Goal: Book appointment/travel/reservation

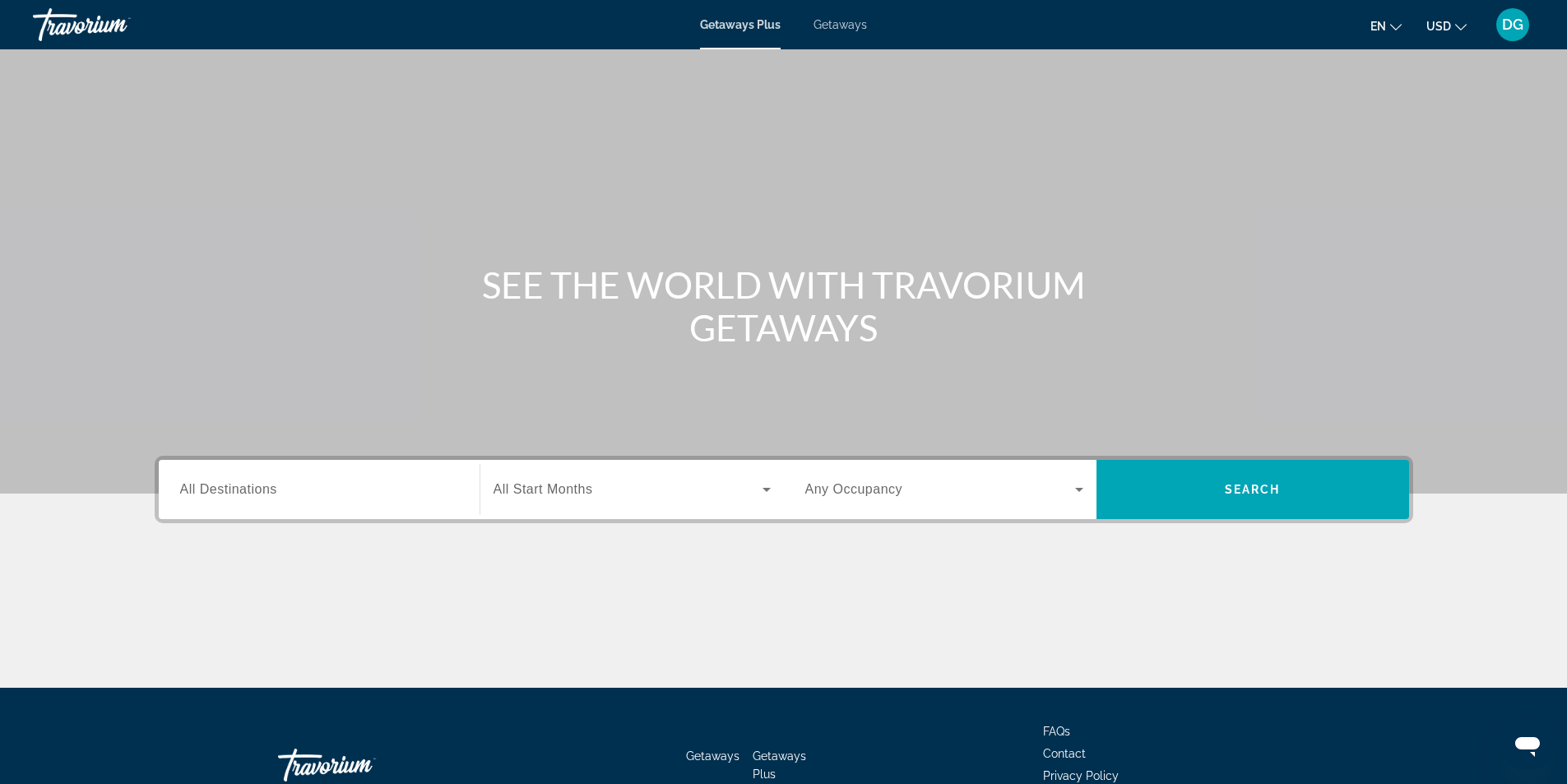
click at [351, 490] on input "Destination All Destinations" at bounding box center [319, 490] width 278 height 20
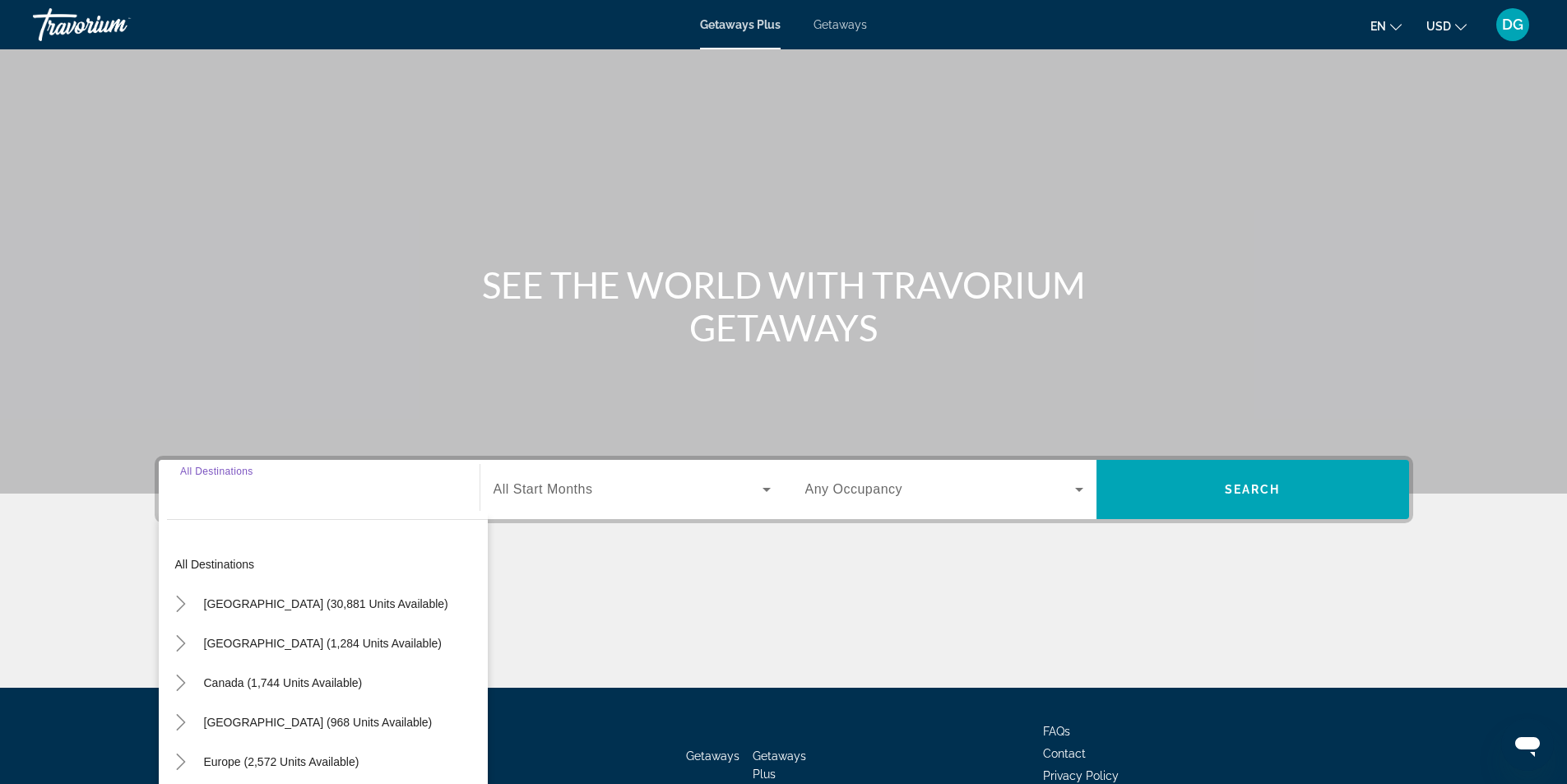
scroll to position [106, 0]
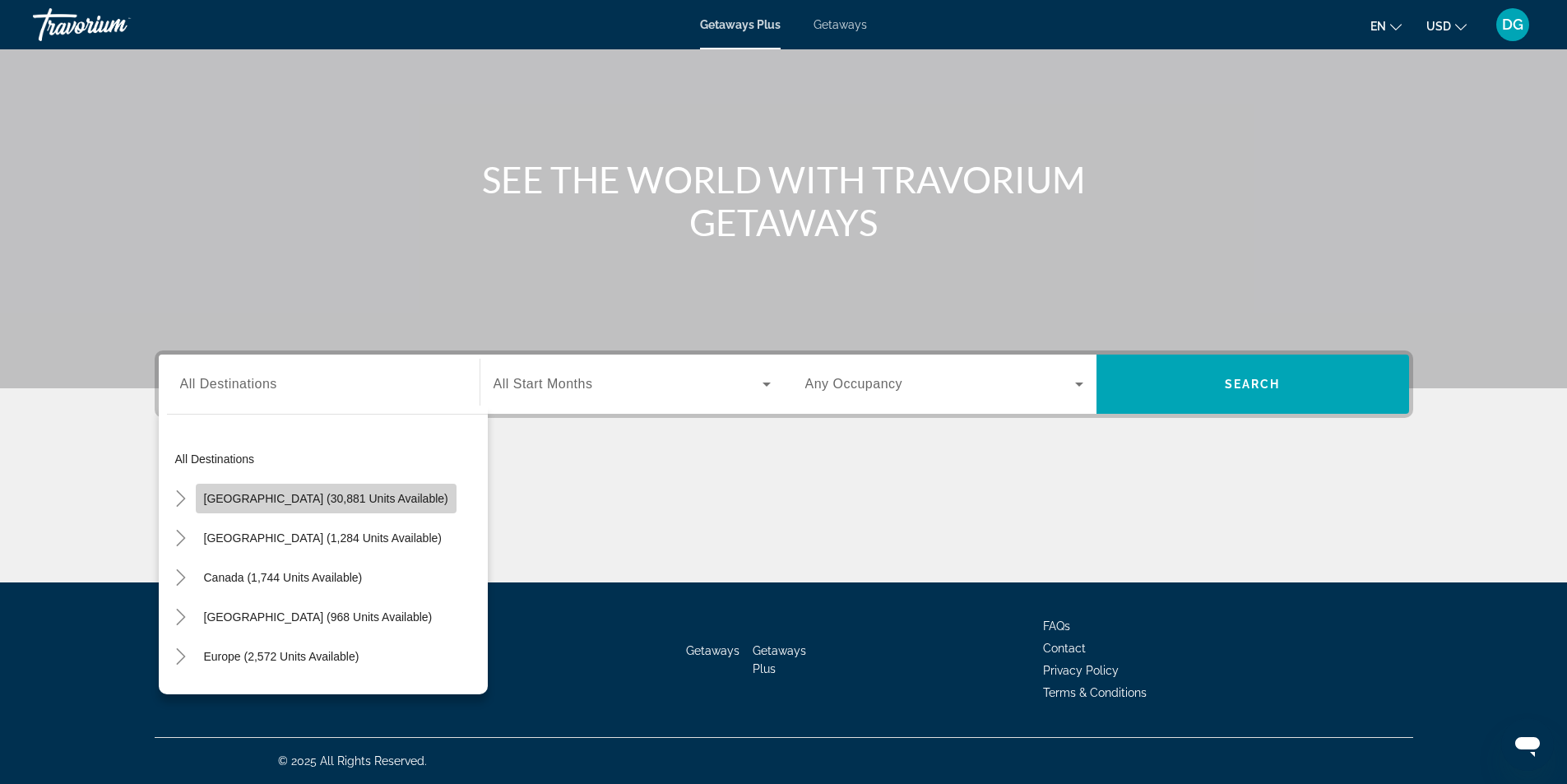
click at [350, 494] on span "[GEOGRAPHIC_DATA] (30,881 units available)" at bounding box center [326, 498] width 245 height 13
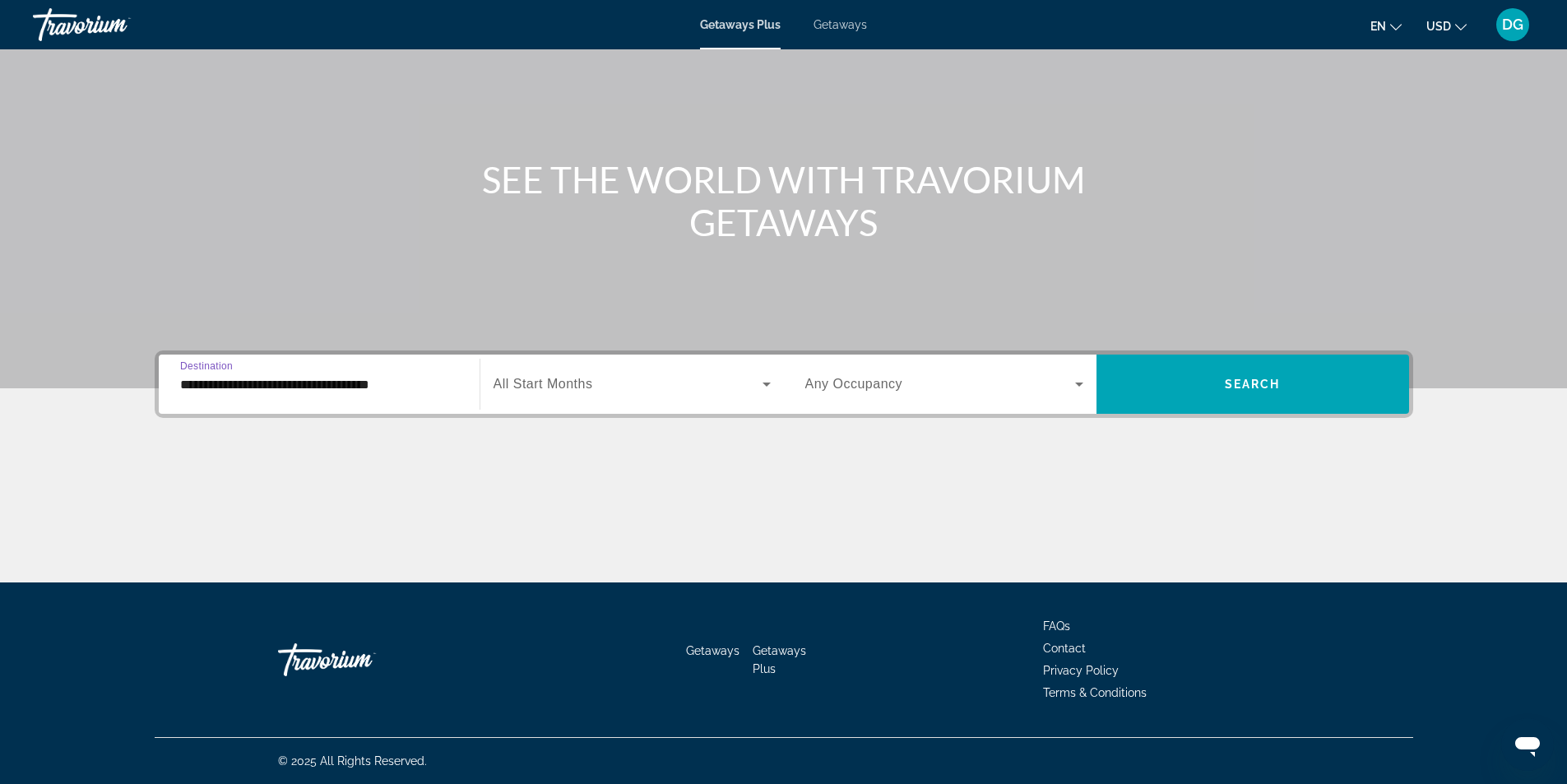
click at [557, 386] on span "All Start Months" at bounding box center [543, 383] width 100 height 14
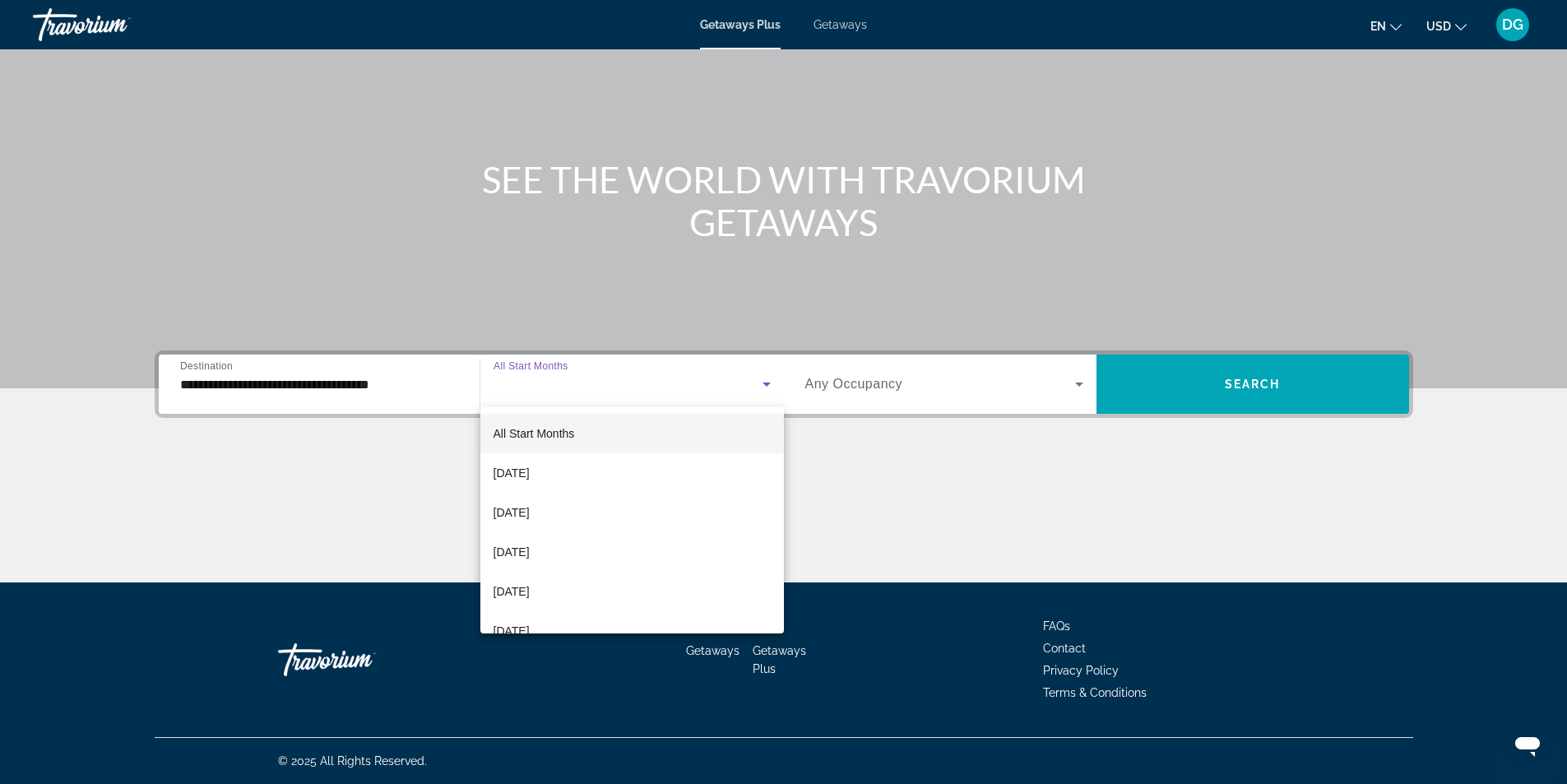
click at [557, 386] on div at bounding box center [784, 392] width 1567 height 784
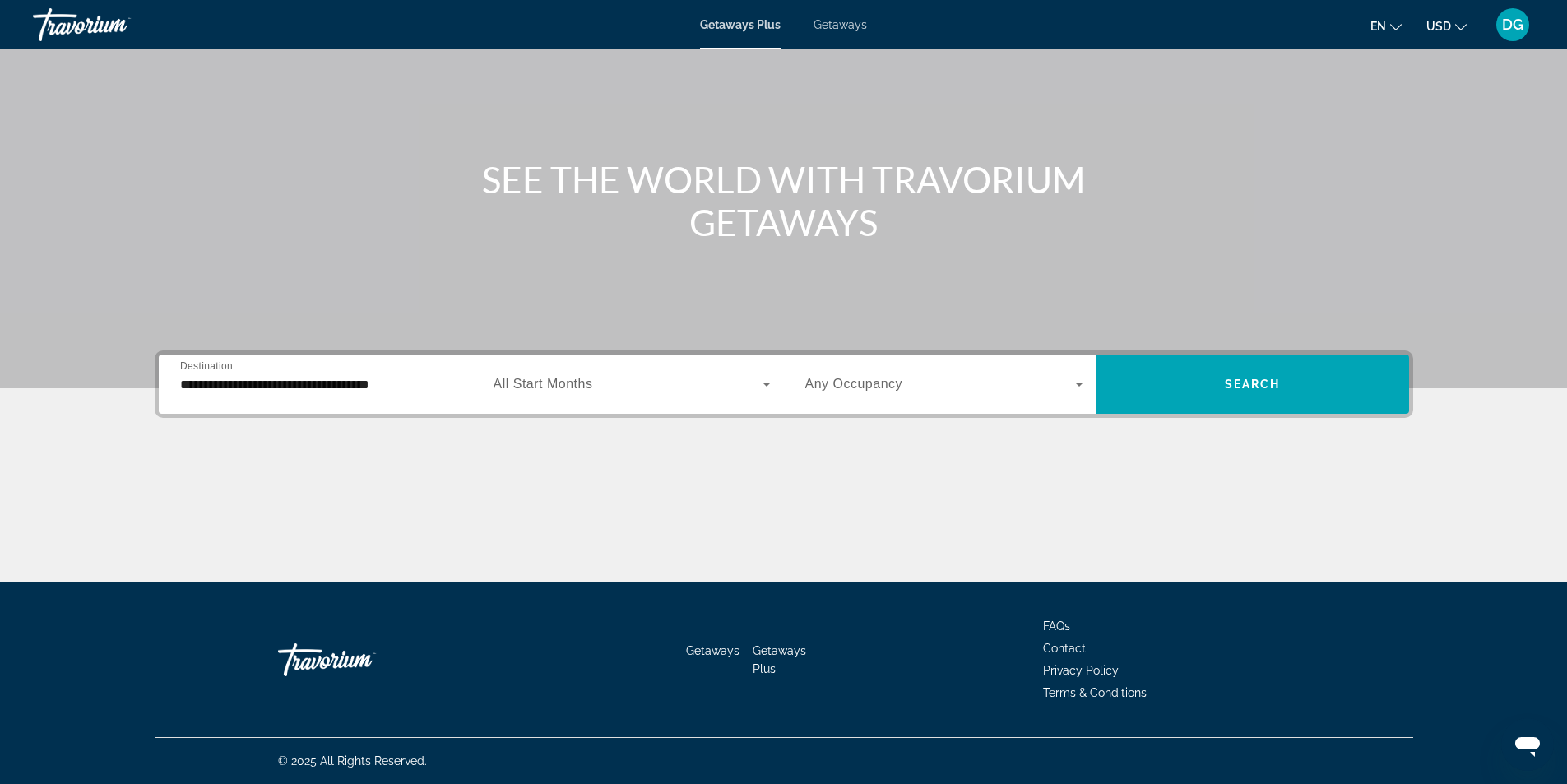
click at [407, 393] on input "**********" at bounding box center [319, 384] width 278 height 20
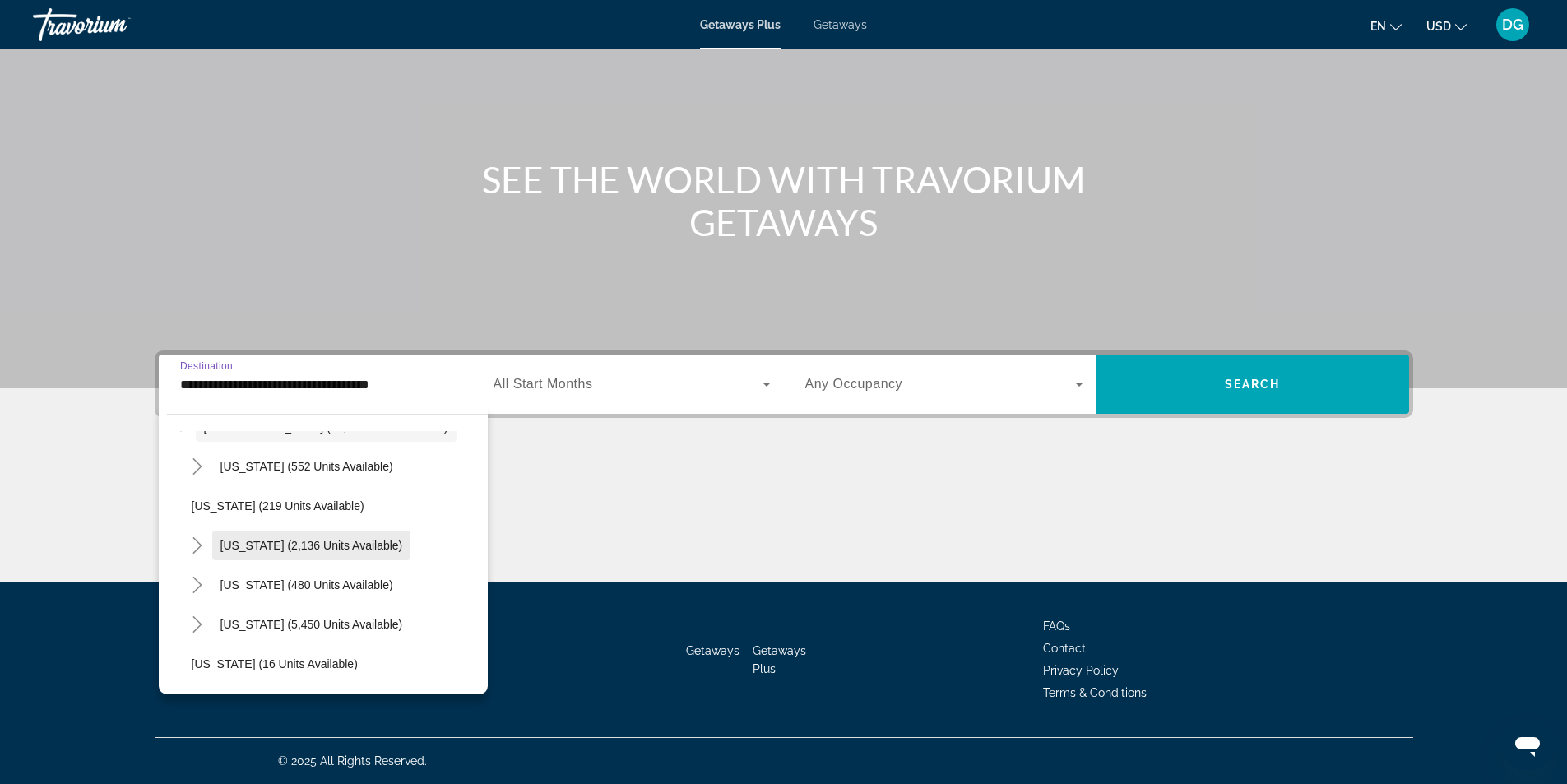
scroll to position [247, 0]
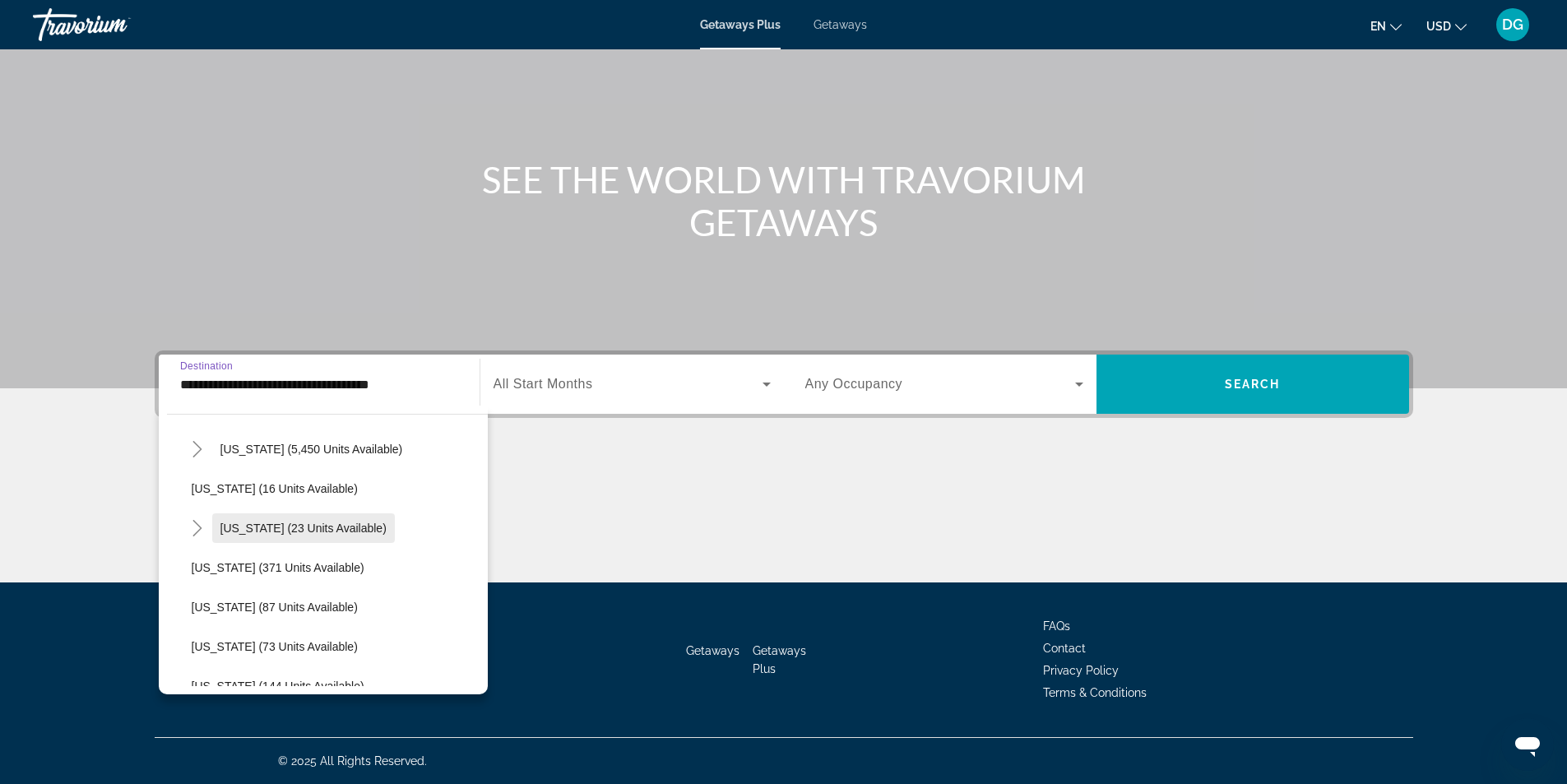
click at [264, 517] on span "Search widget" at bounding box center [304, 527] width 182 height 39
type input "**********"
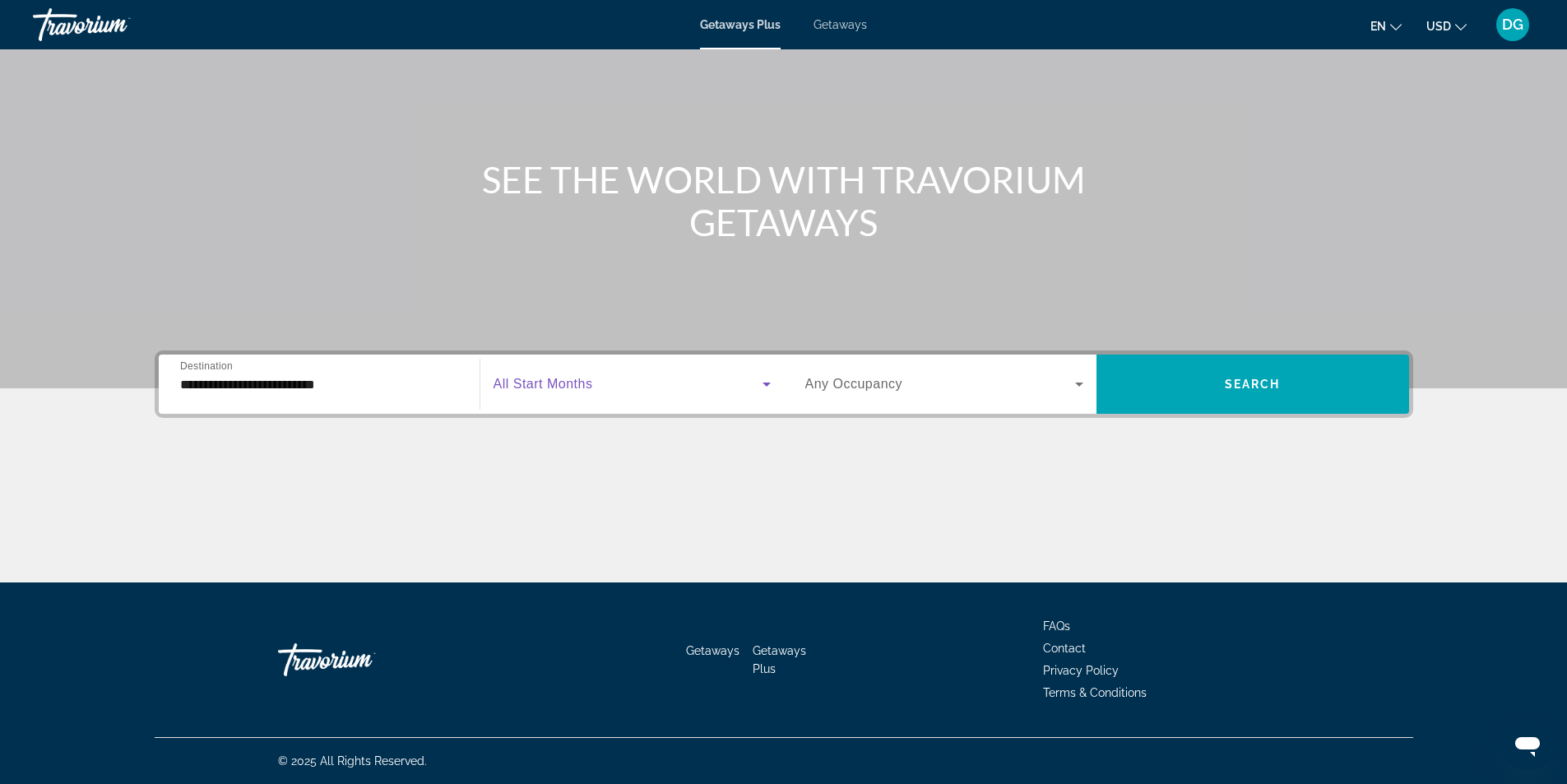
click at [616, 378] on span "Search widget" at bounding box center [628, 383] width 269 height 20
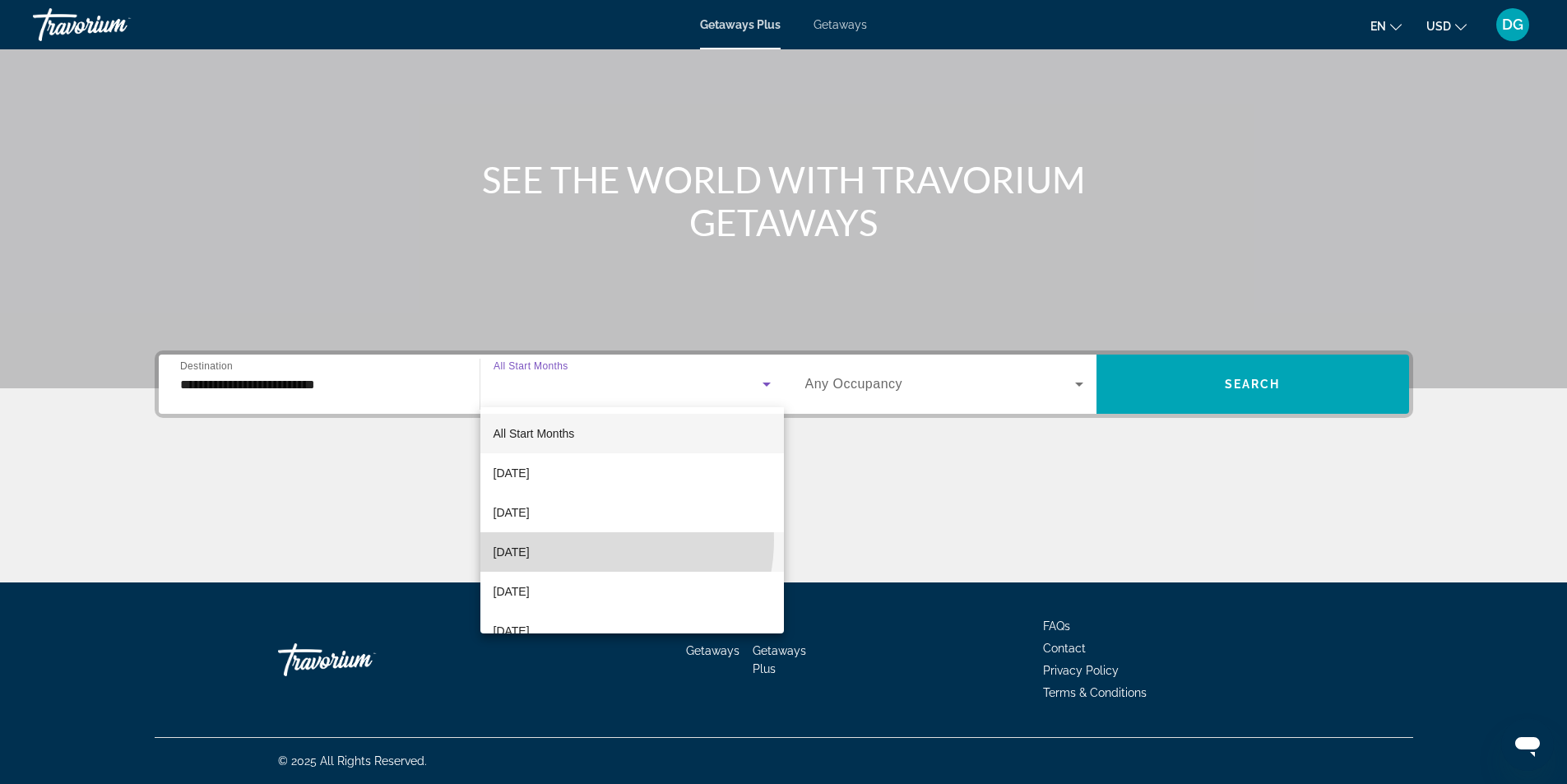
click at [592, 539] on mat-option "[DATE]" at bounding box center [633, 551] width 304 height 39
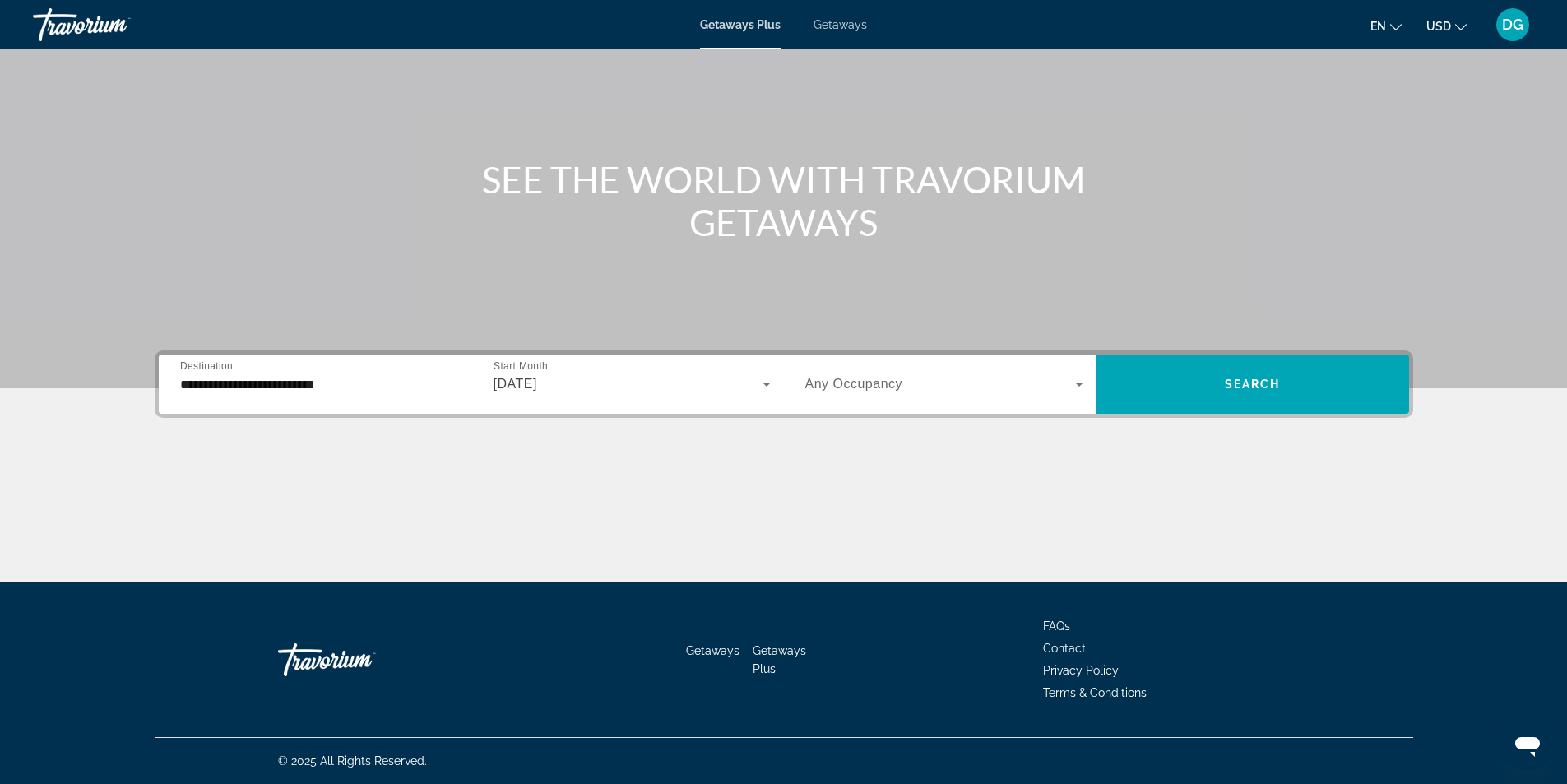
click at [883, 396] on div "Search widget" at bounding box center [945, 384] width 278 height 46
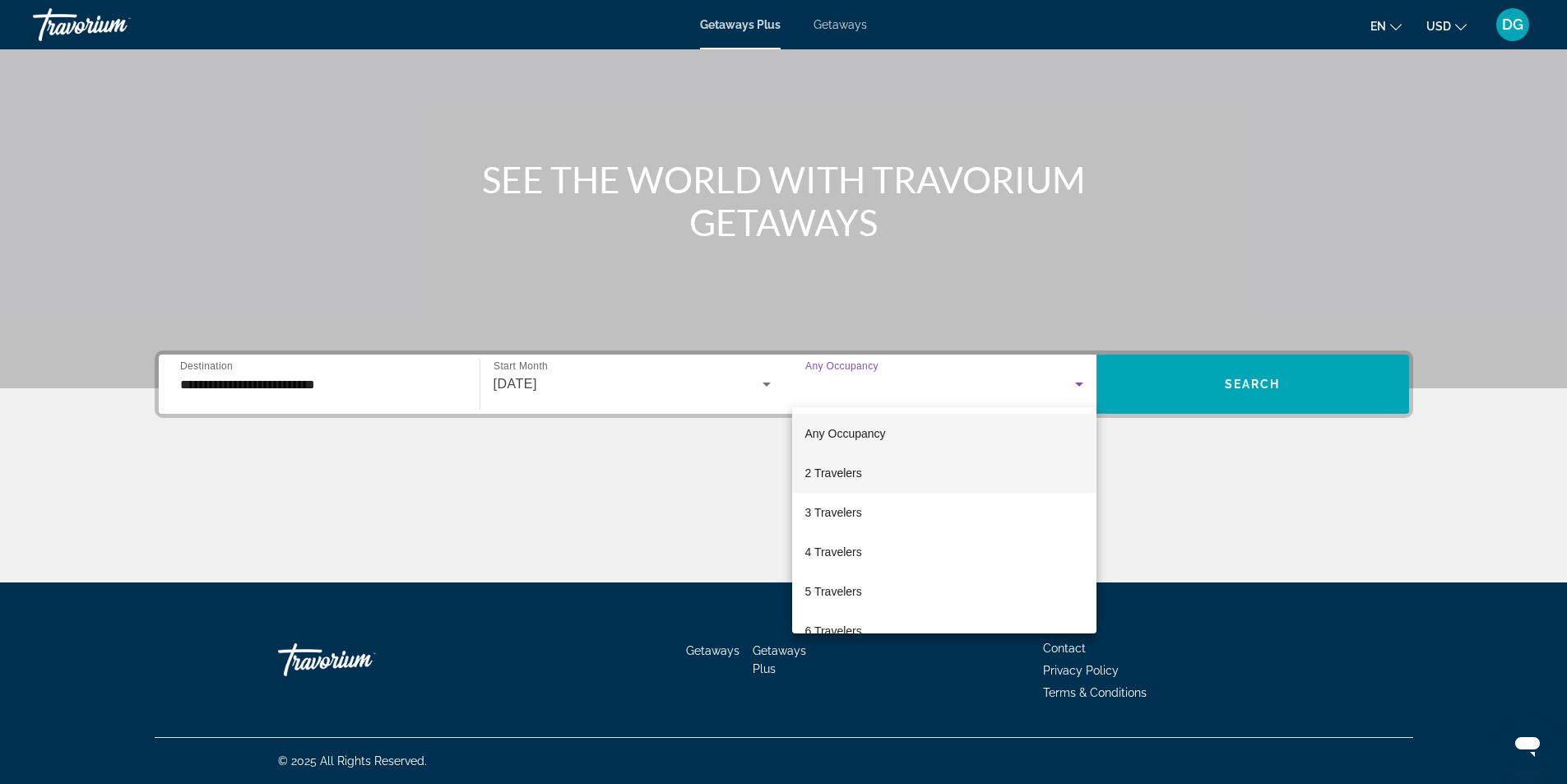
click at [901, 482] on mat-option "2 Travelers" at bounding box center [944, 473] width 304 height 39
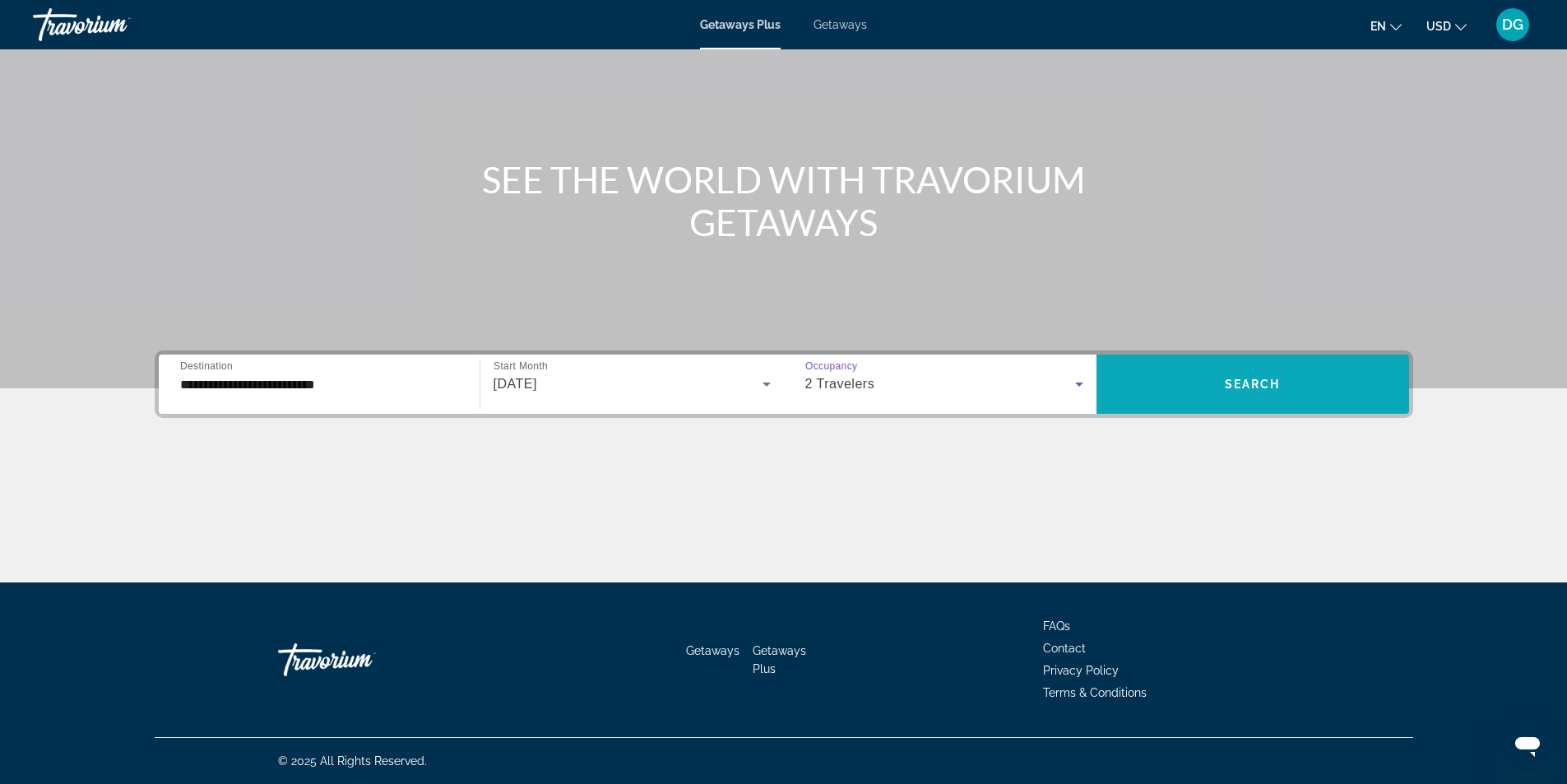
click at [1222, 381] on span "Search widget" at bounding box center [1252, 384] width 313 height 39
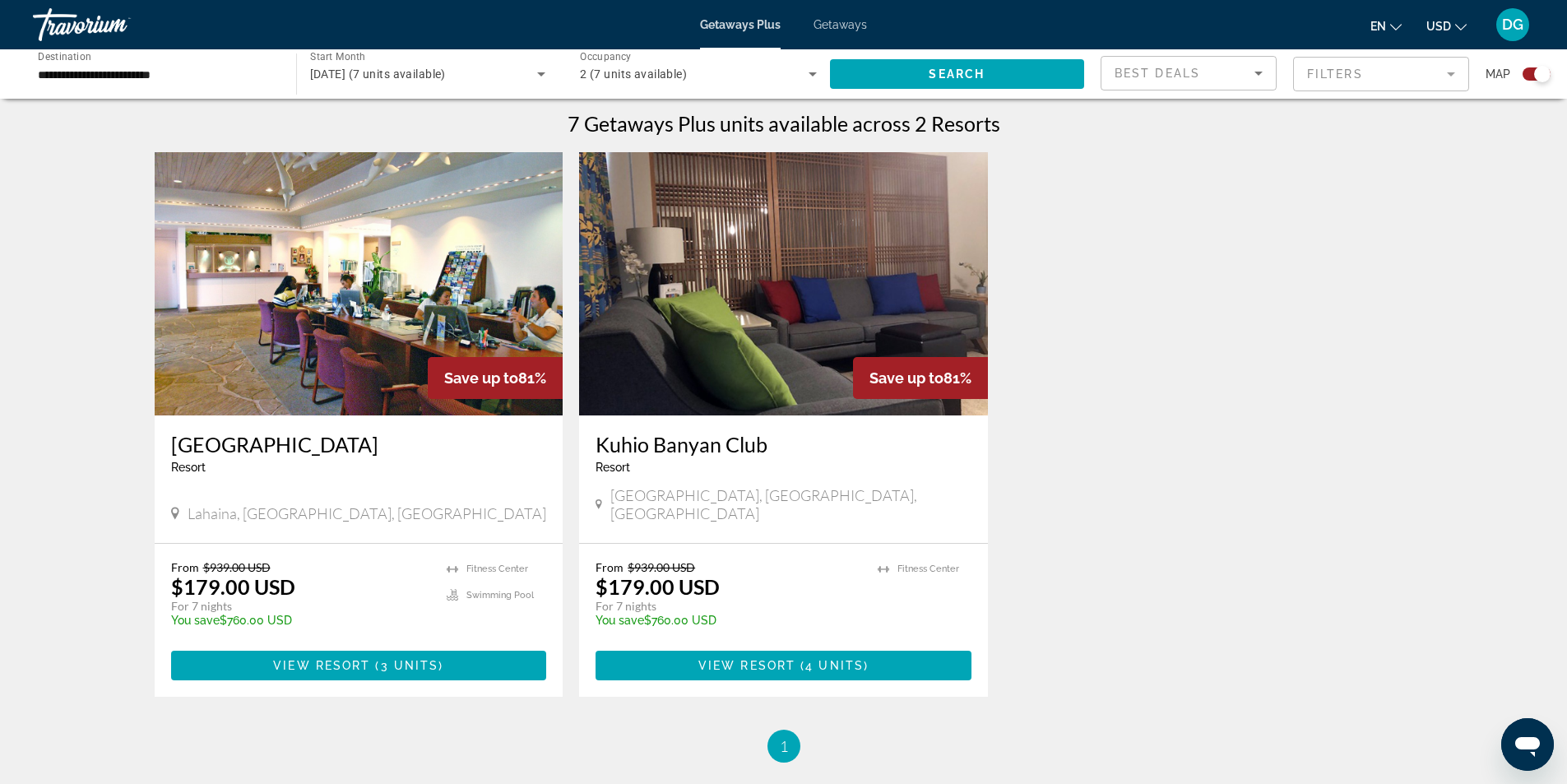
scroll to position [462, 0]
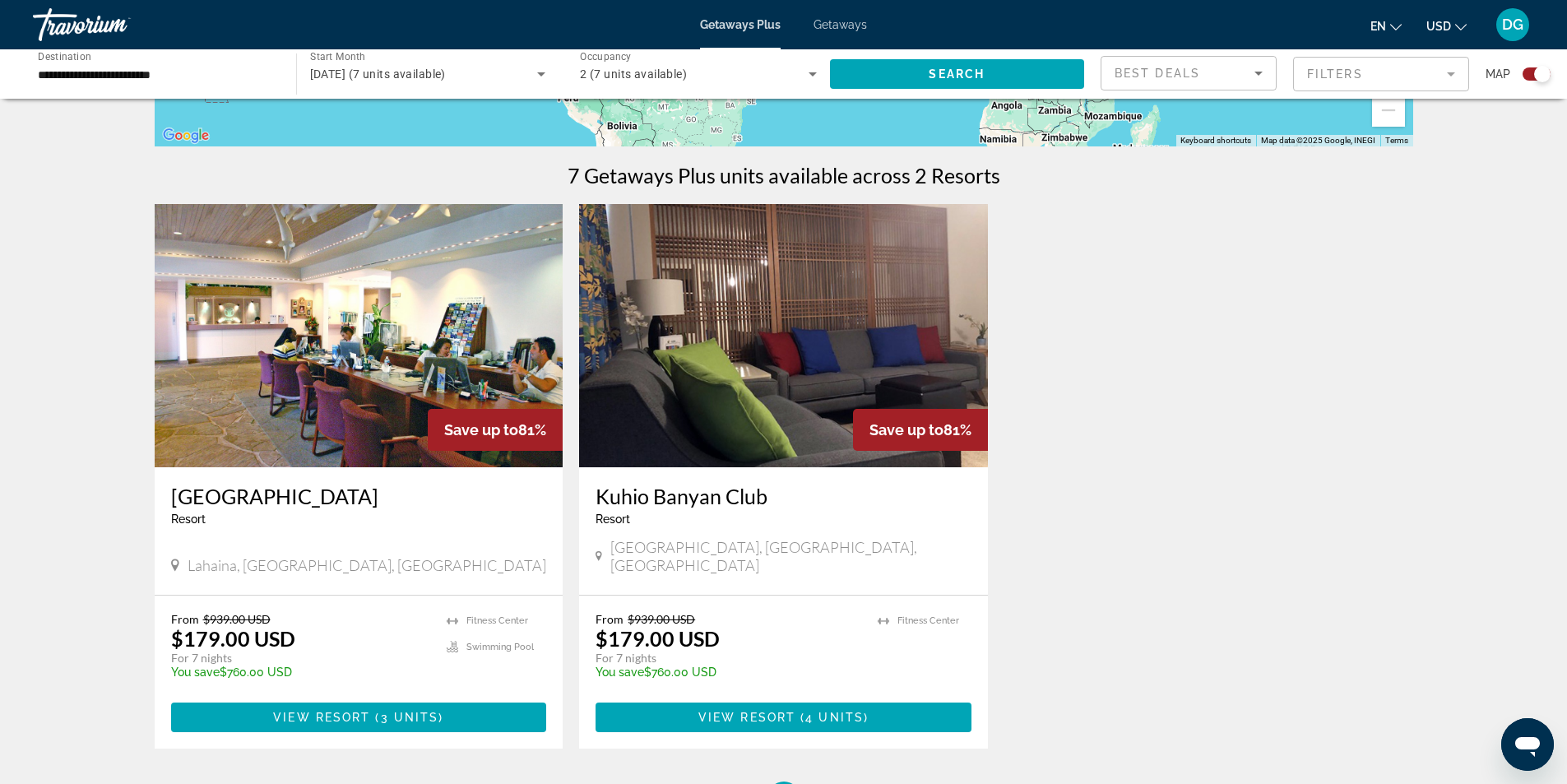
click at [731, 395] on img "Main content" at bounding box center [784, 335] width 409 height 263
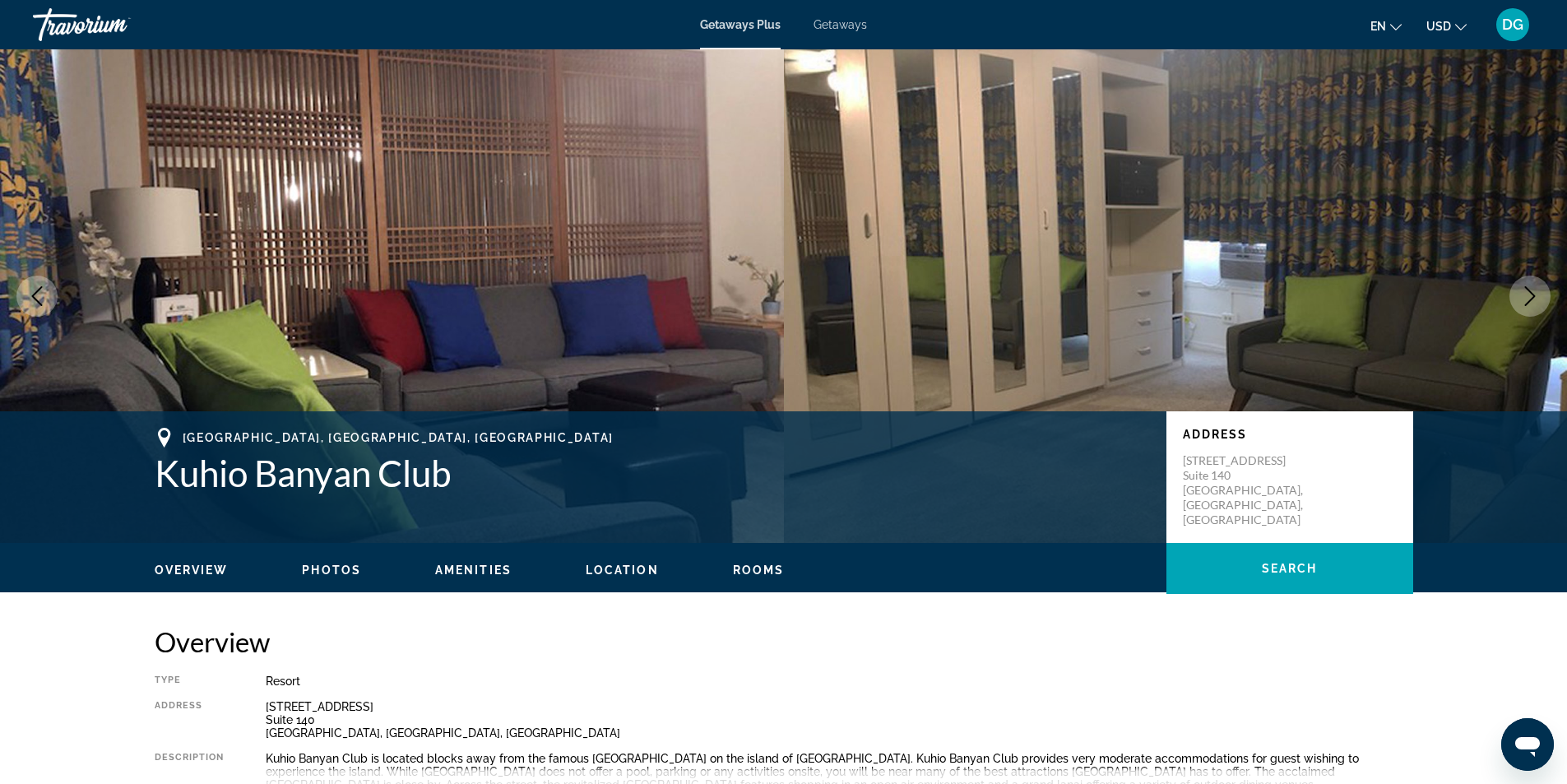
click at [1525, 294] on icon "Next image" at bounding box center [1529, 296] width 20 height 20
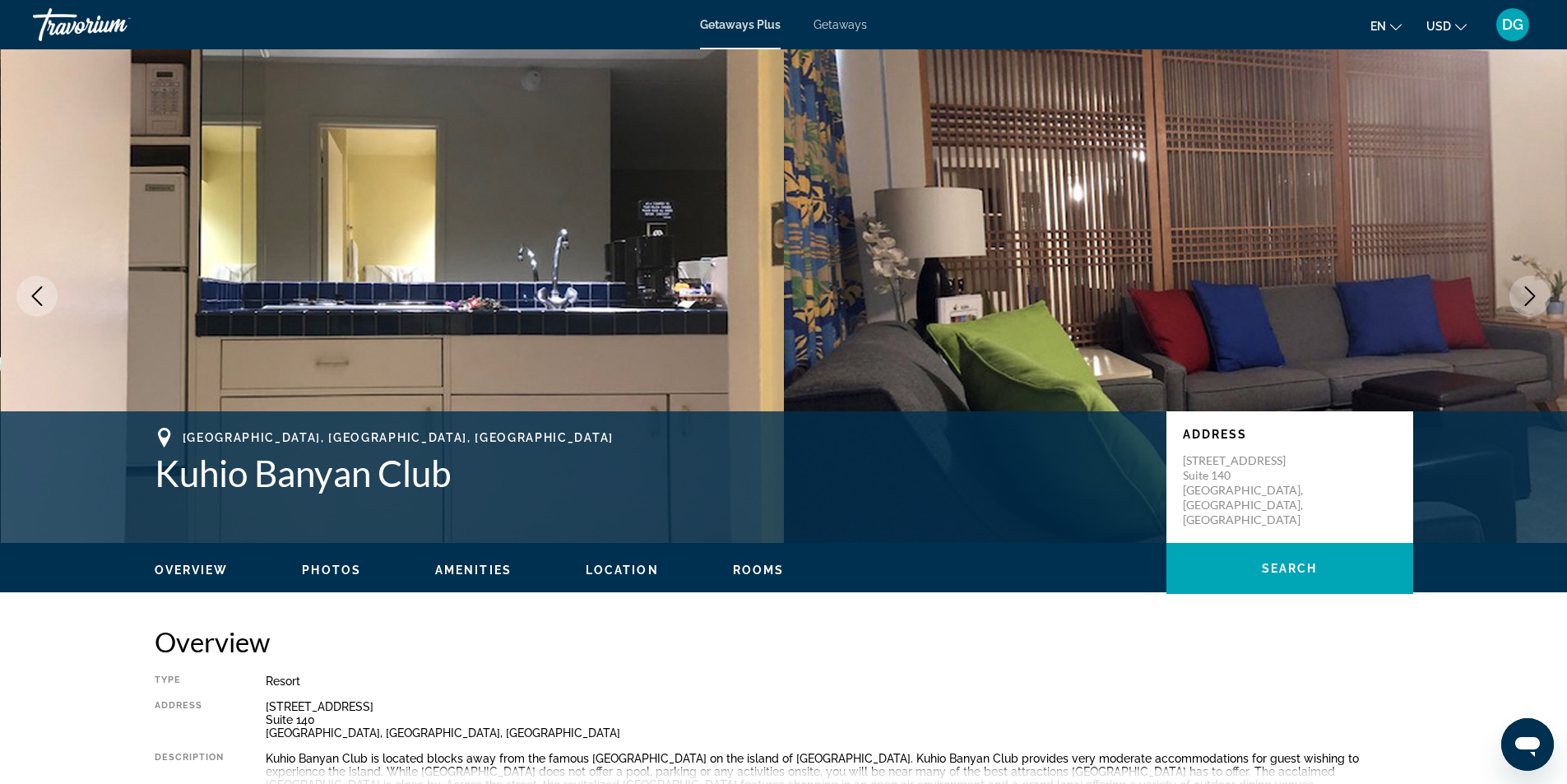
click at [1525, 294] on icon "Next image" at bounding box center [1529, 296] width 20 height 20
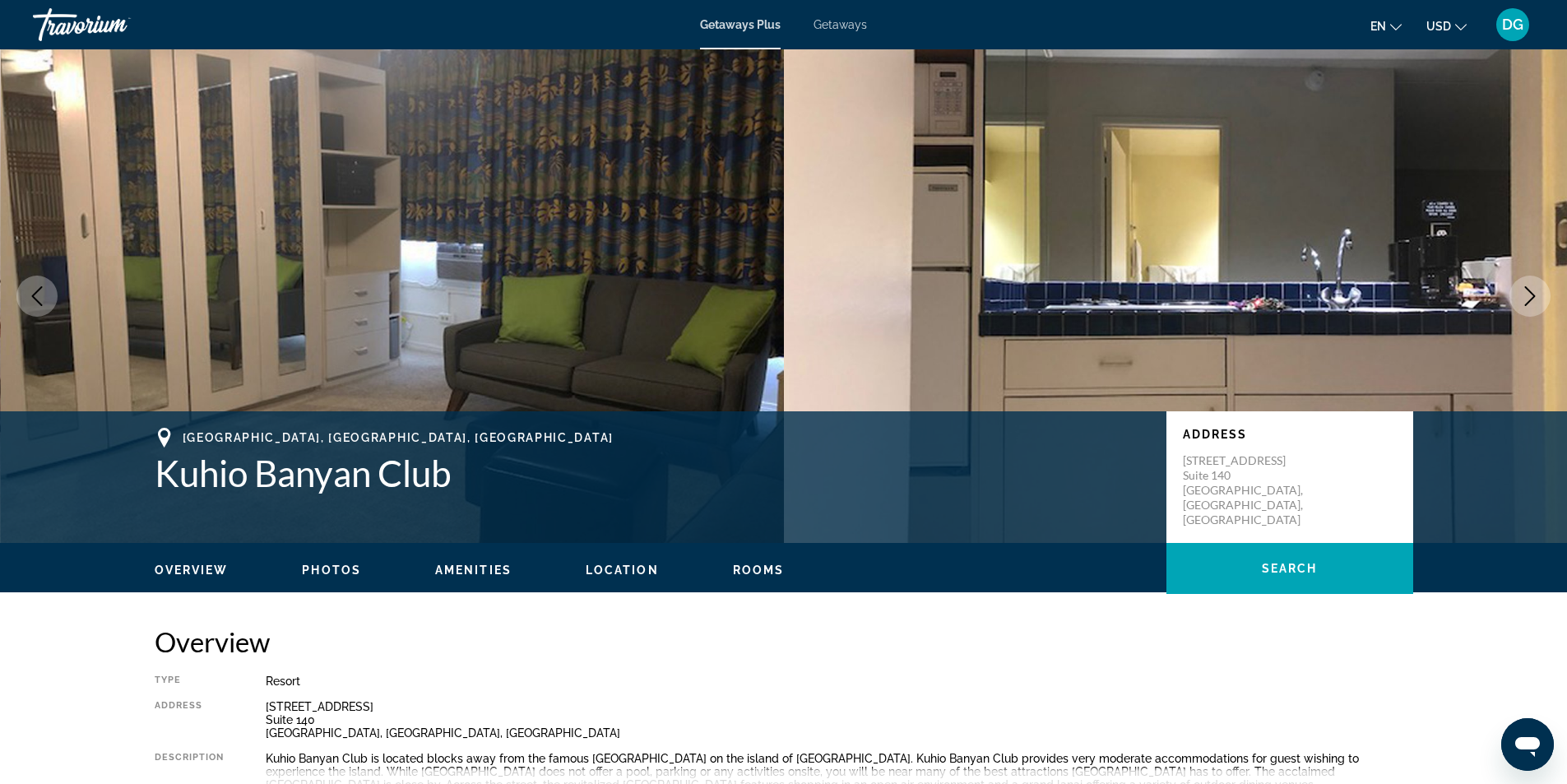
click at [1525, 294] on icon "Next image" at bounding box center [1529, 296] width 20 height 20
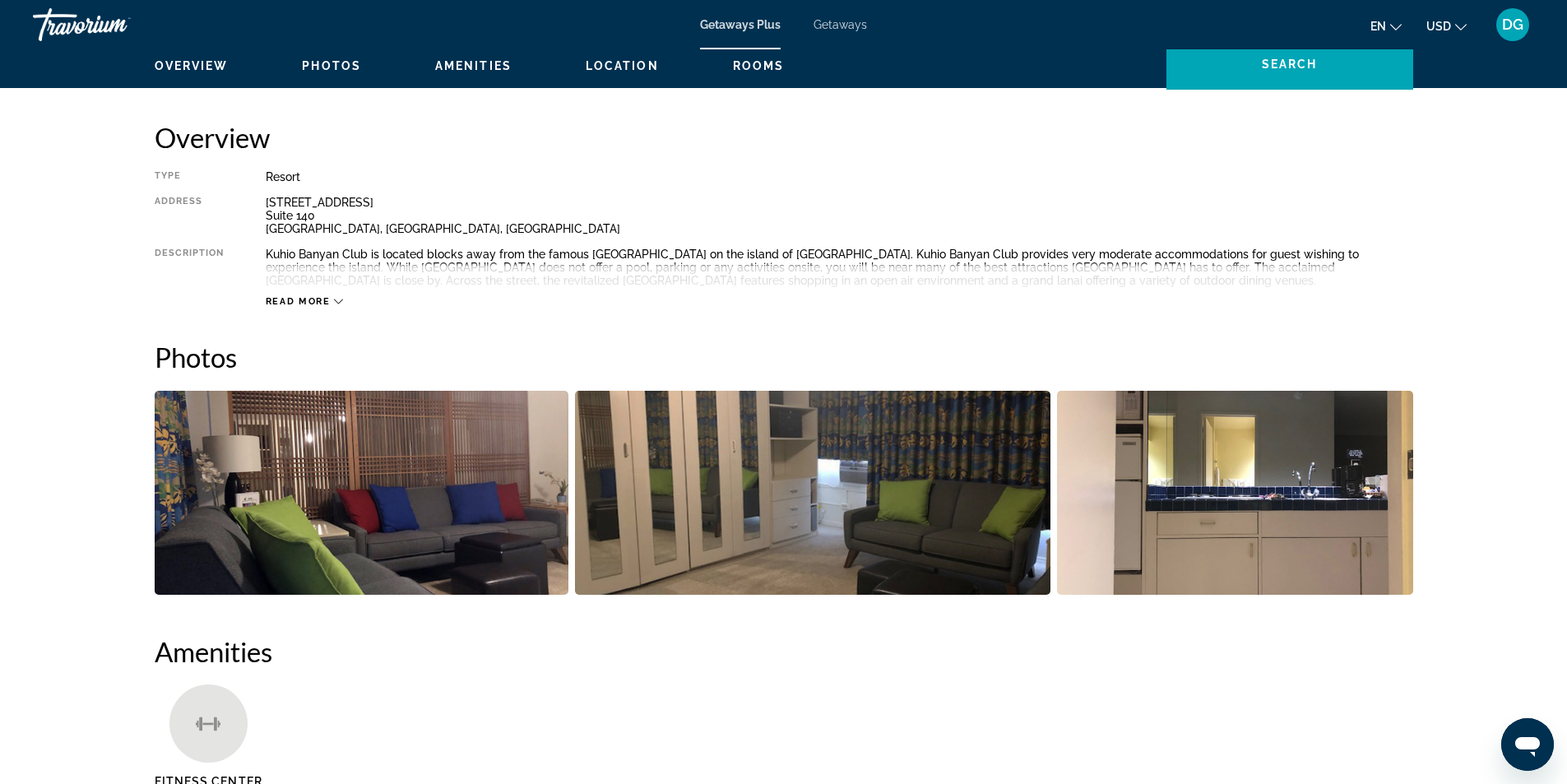
scroll to position [741, 0]
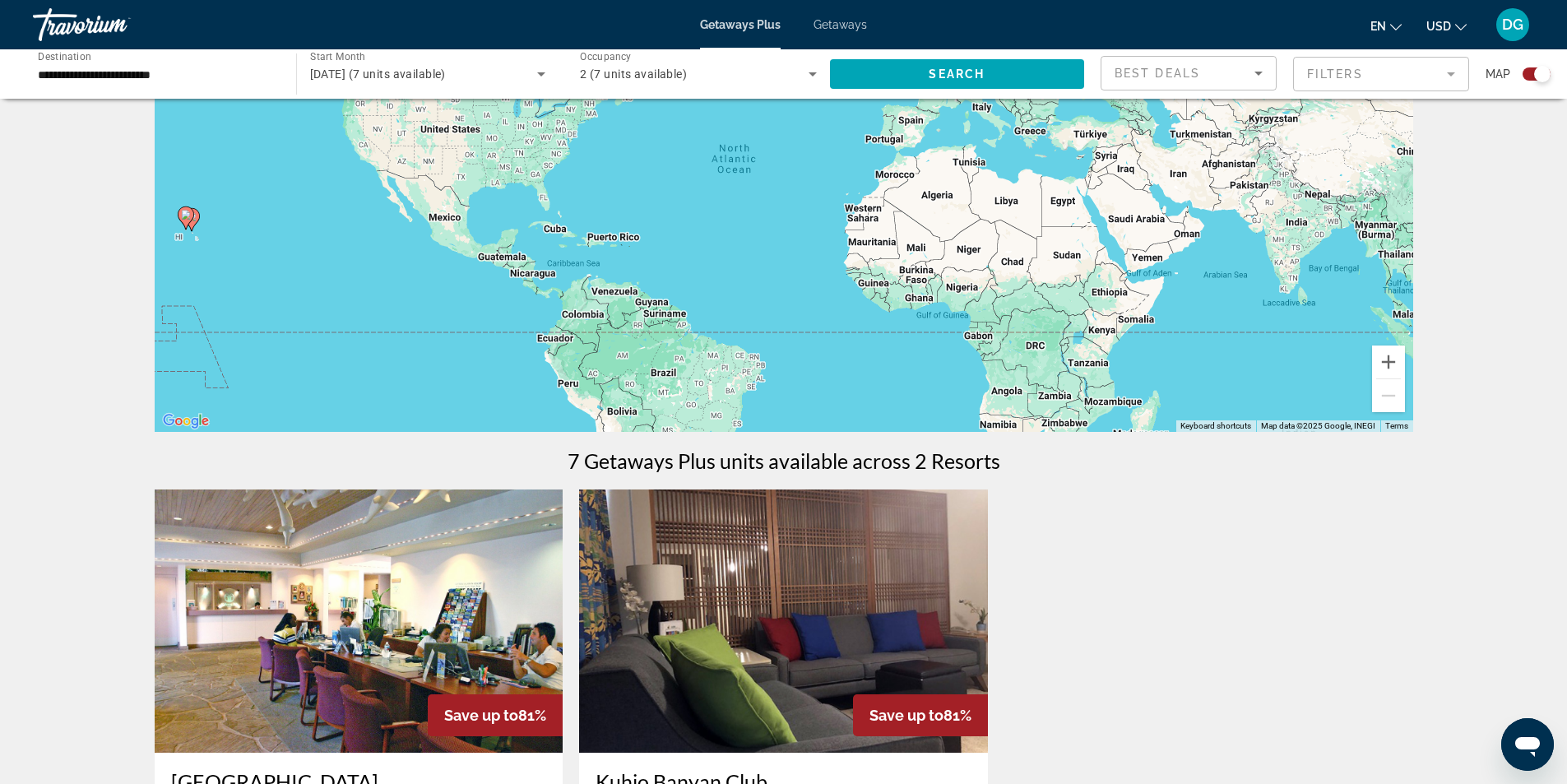
scroll to position [329, 0]
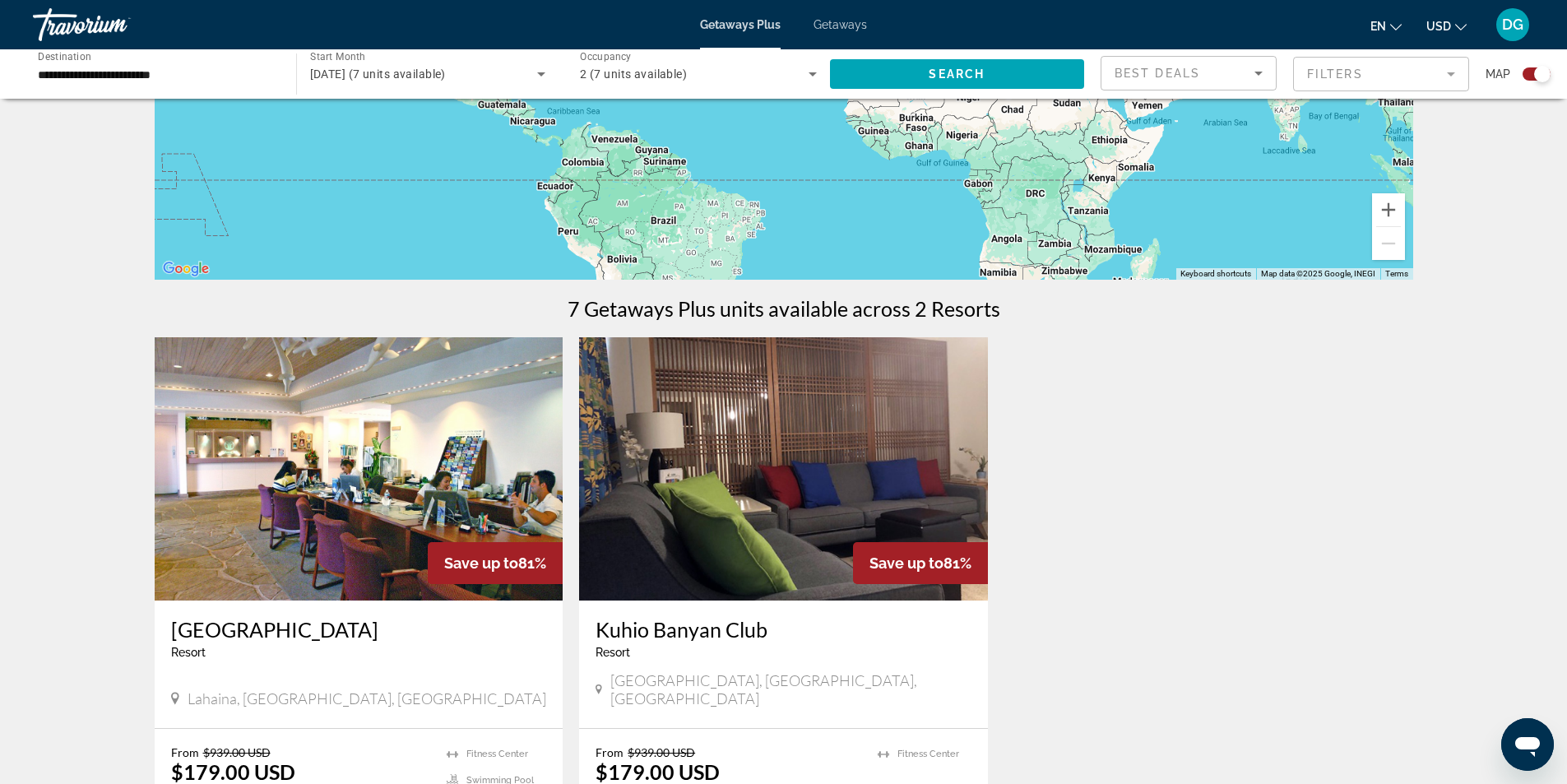
click at [442, 490] on img "Main content" at bounding box center [359, 469] width 409 height 263
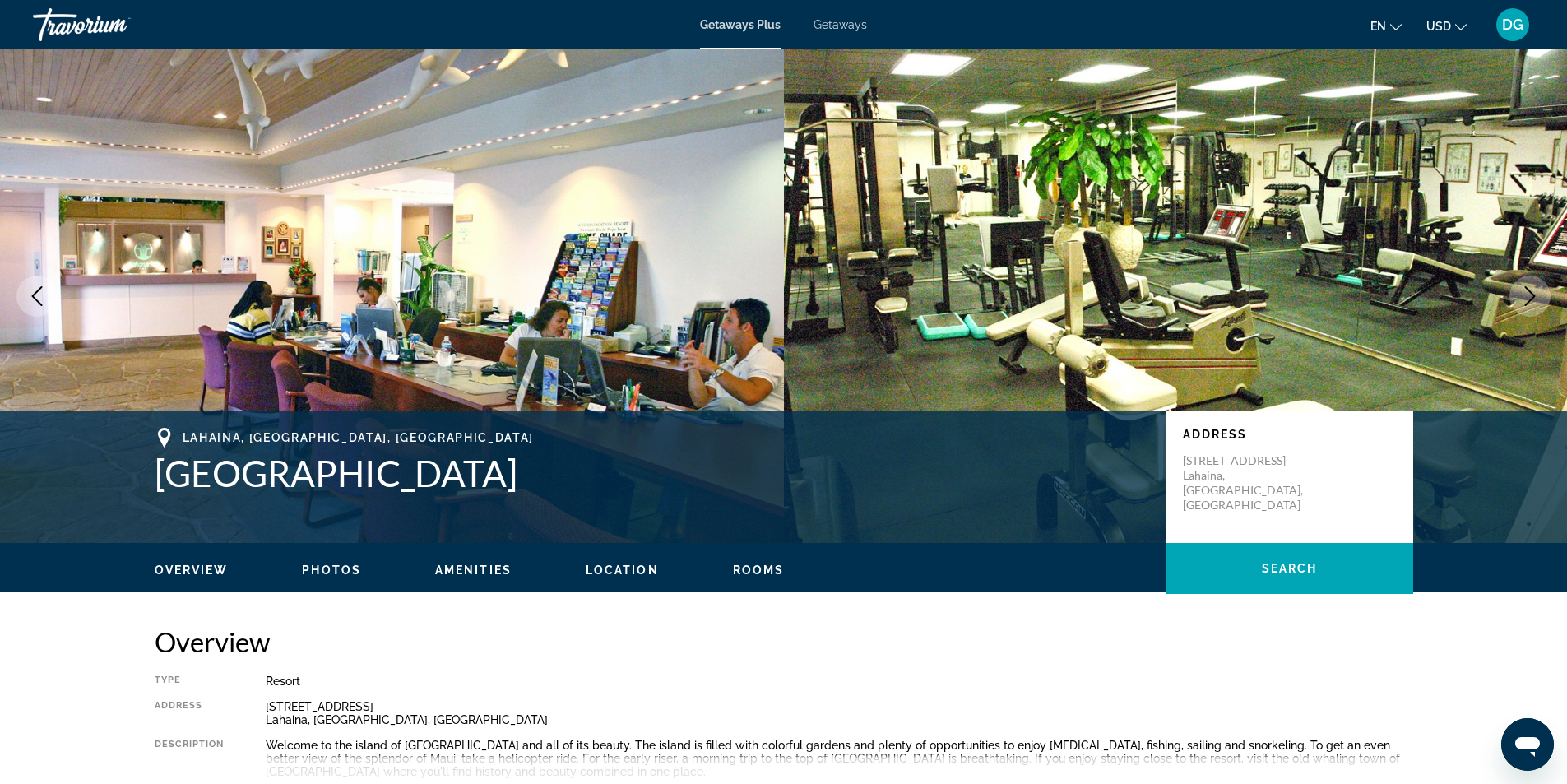
click at [1554, 304] on img "Main content" at bounding box center [1177, 296] width 784 height 493
click at [1535, 294] on icon "Next image" at bounding box center [1529, 296] width 20 height 20
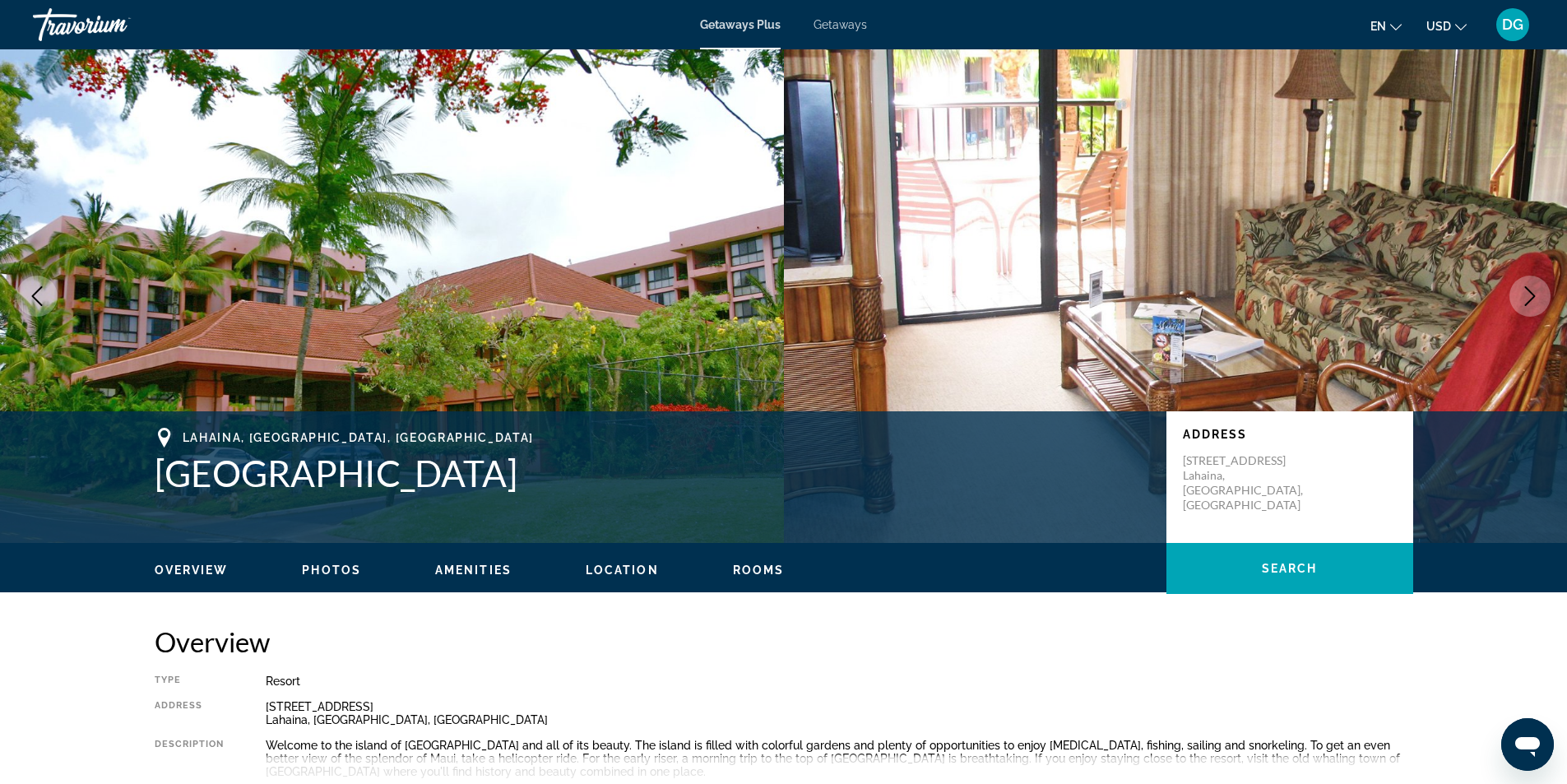
click at [1535, 294] on icon "Next image" at bounding box center [1529, 296] width 20 height 20
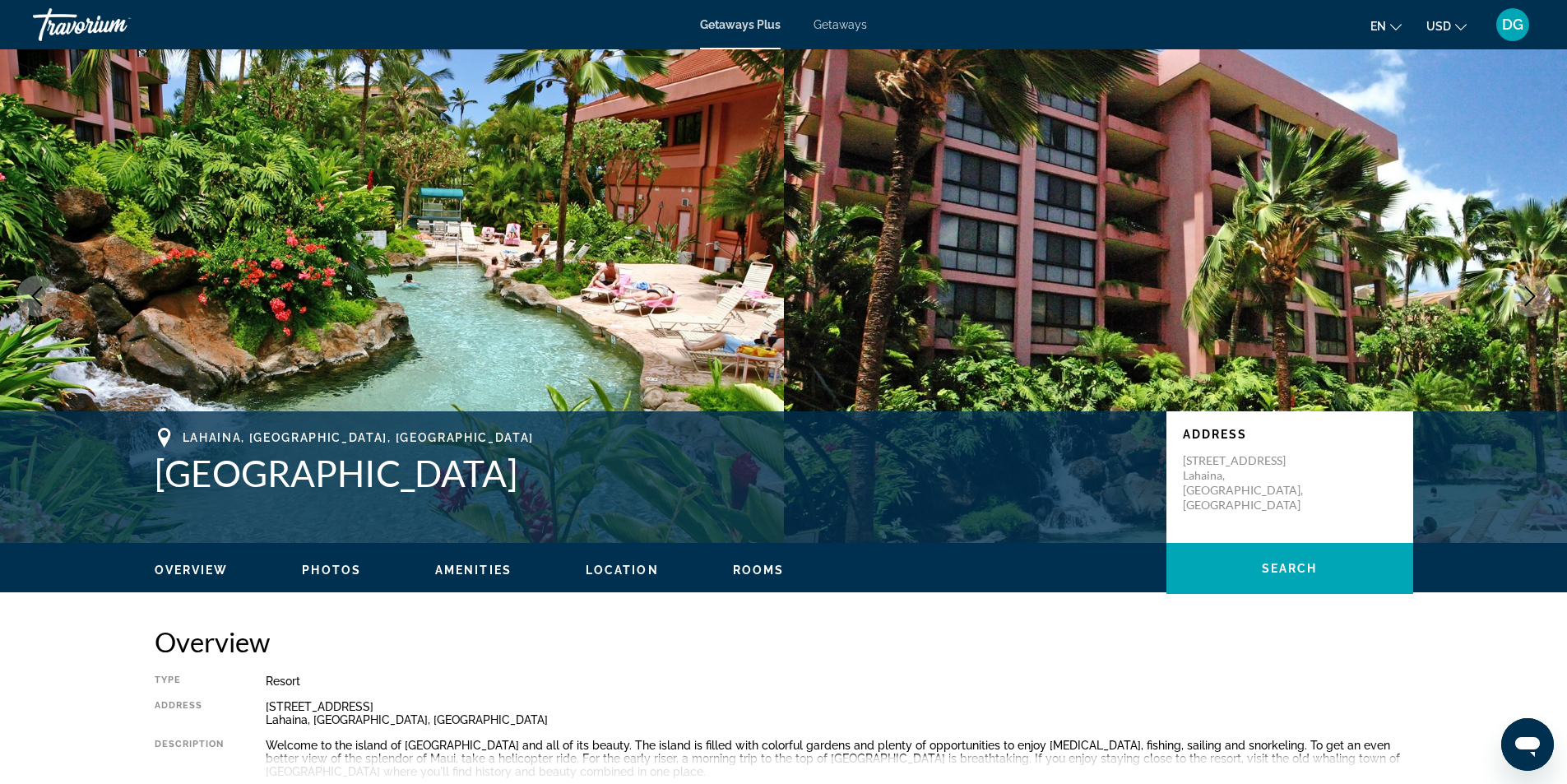
click at [1535, 294] on icon "Next image" at bounding box center [1529, 296] width 20 height 20
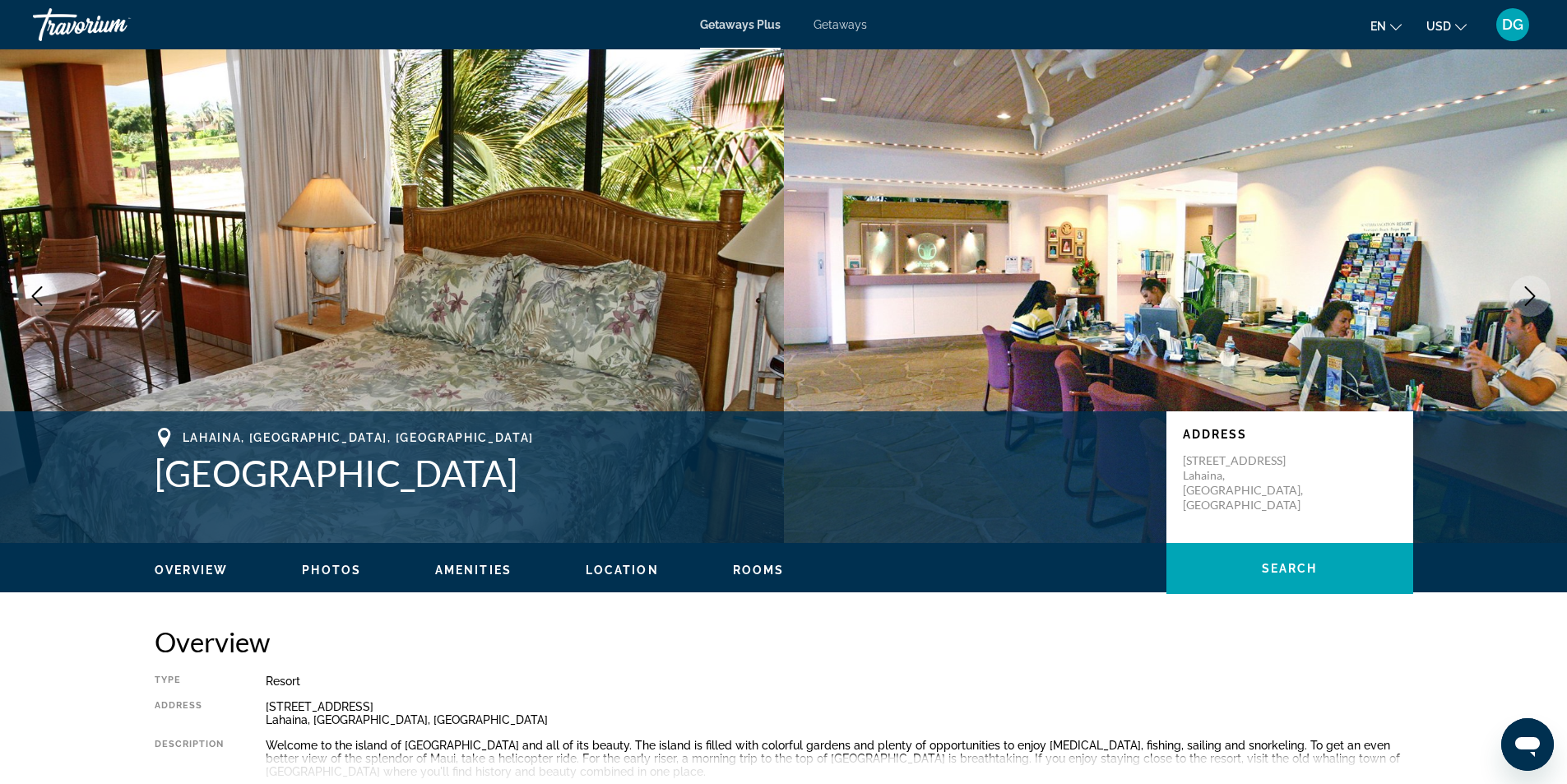
click at [1535, 294] on icon "Next image" at bounding box center [1529, 296] width 20 height 20
